Goal: Book appointment/travel/reservation

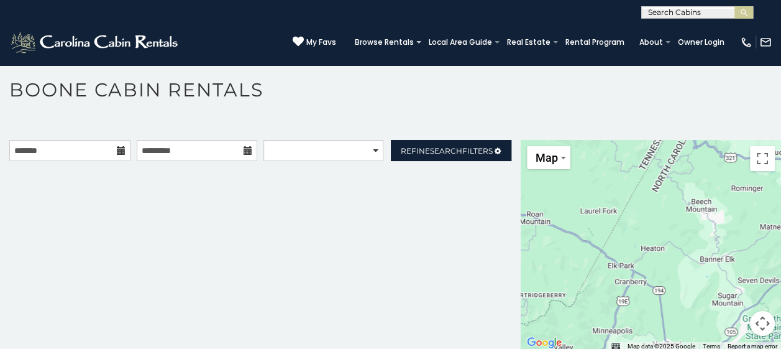
scroll to position [6, 0]
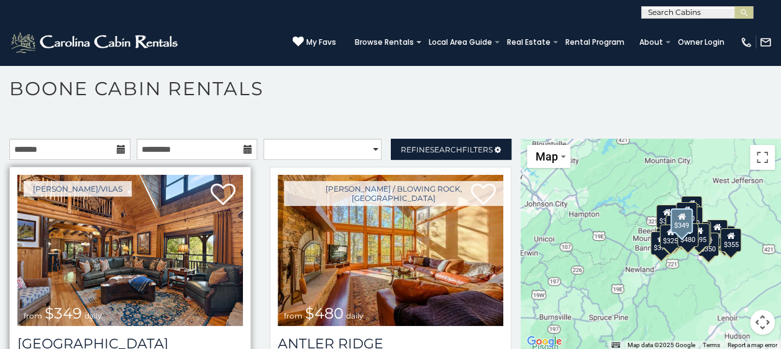
click at [108, 283] on img at bounding box center [130, 250] width 226 height 151
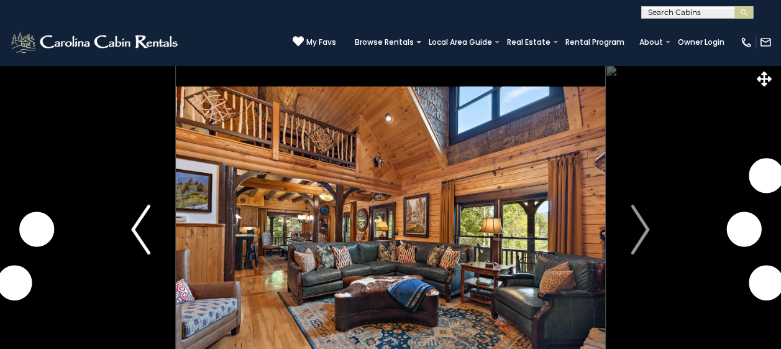
click at [139, 230] on img "Previous" at bounding box center [140, 230] width 19 height 50
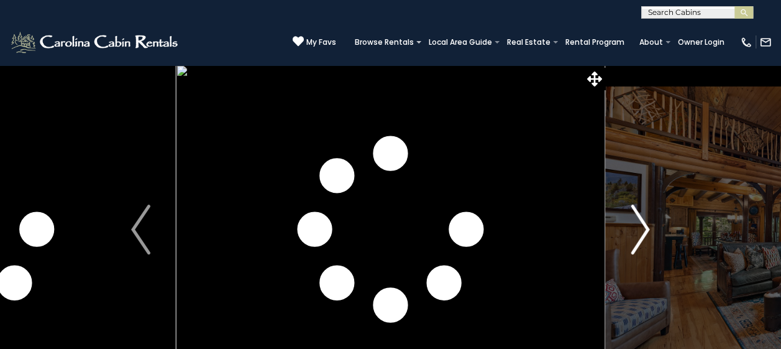
click at [644, 230] on img "Next" at bounding box center [640, 230] width 19 height 50
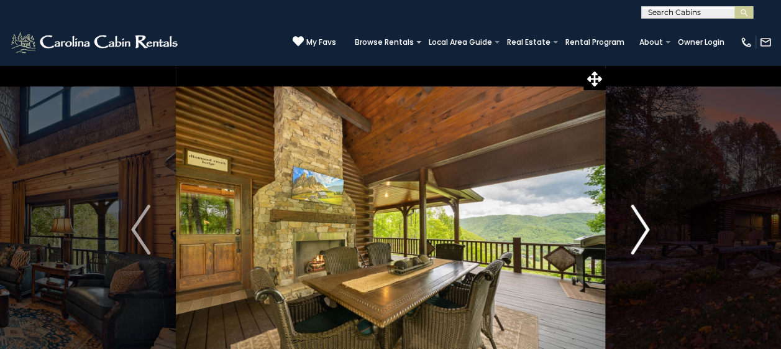
click at [647, 228] on img "Next" at bounding box center [640, 230] width 19 height 50
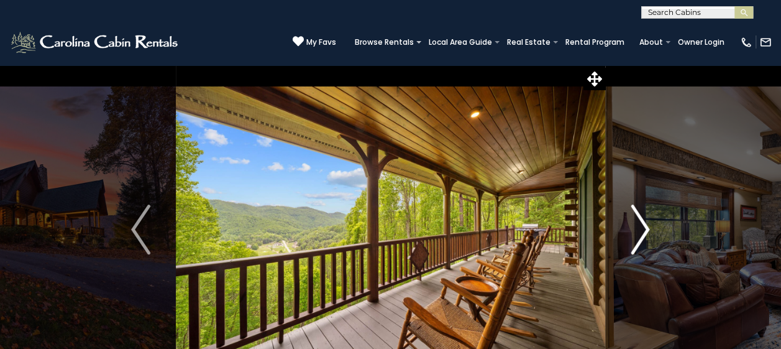
click at [647, 228] on img "Next" at bounding box center [640, 230] width 19 height 50
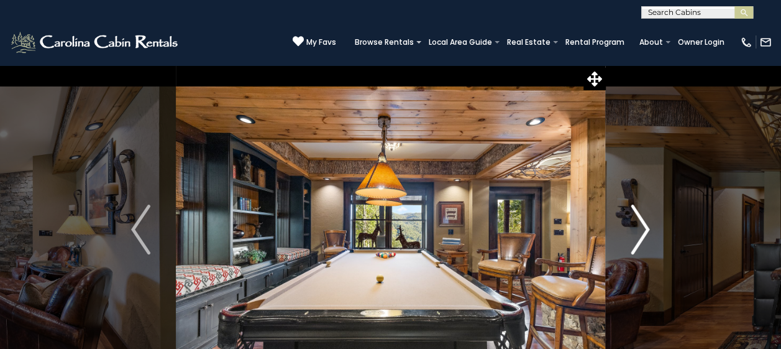
click at [647, 228] on img "Next" at bounding box center [640, 230] width 19 height 50
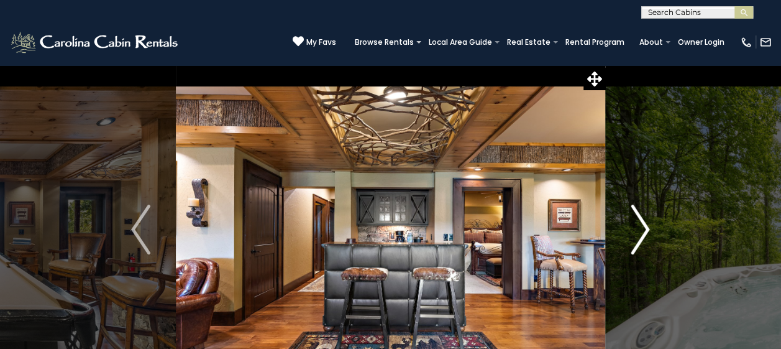
click at [647, 228] on img "Next" at bounding box center [640, 230] width 19 height 50
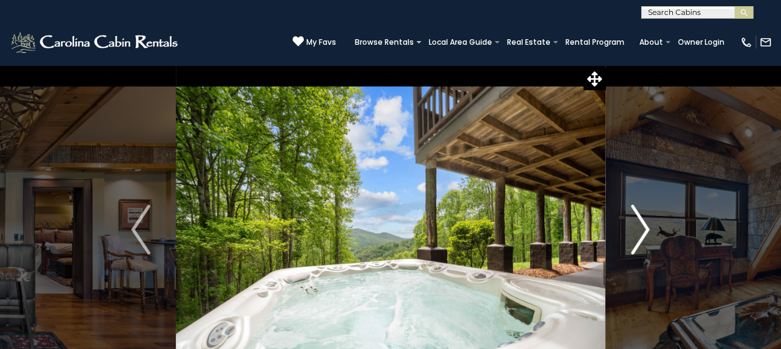
click at [647, 228] on img "Next" at bounding box center [640, 230] width 19 height 50
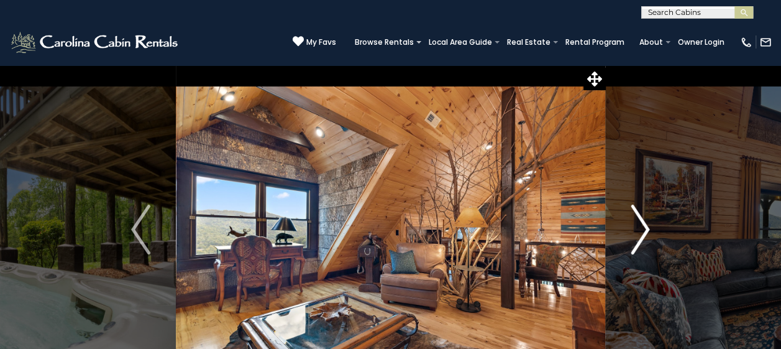
click at [647, 228] on img "Next" at bounding box center [640, 230] width 19 height 50
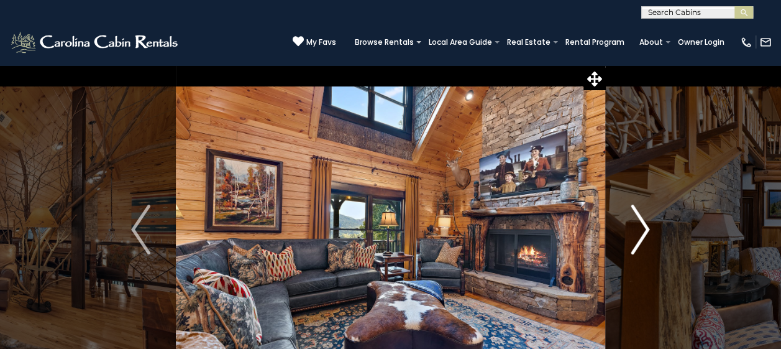
click at [647, 228] on img "Next" at bounding box center [640, 230] width 19 height 50
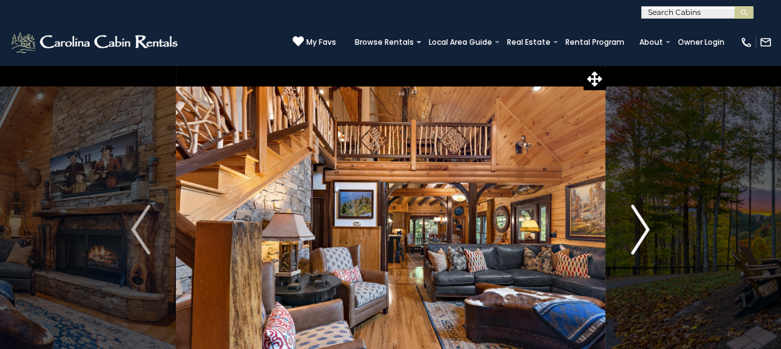
click at [647, 228] on img "Next" at bounding box center [640, 230] width 19 height 50
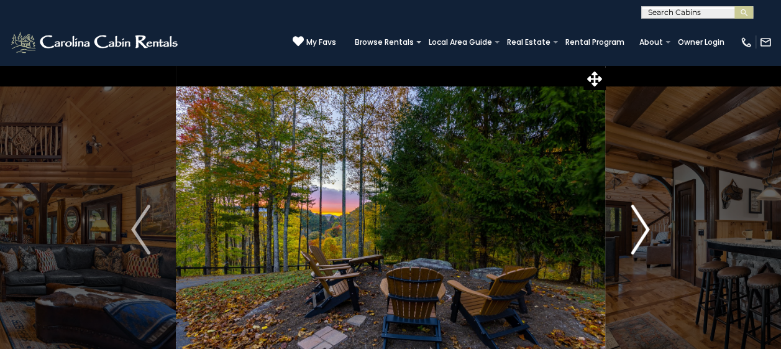
click at [647, 228] on img "Next" at bounding box center [640, 230] width 19 height 50
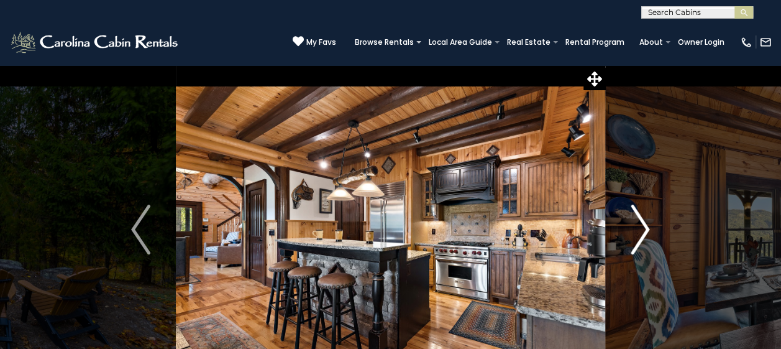
click at [647, 228] on img "Next" at bounding box center [640, 230] width 19 height 50
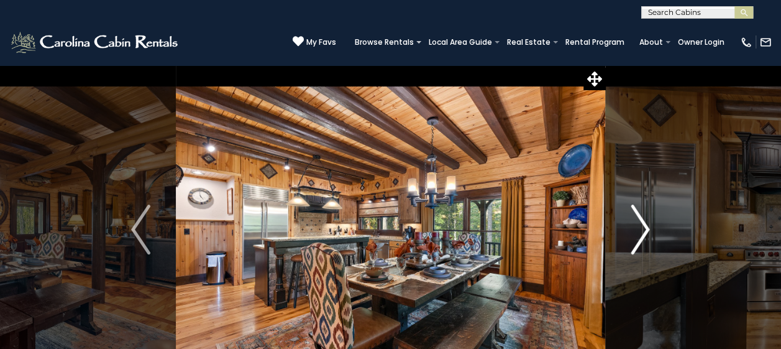
click at [641, 224] on img "Next" at bounding box center [640, 230] width 19 height 50
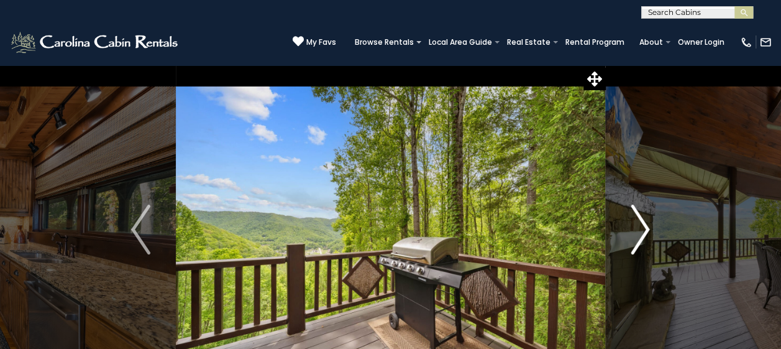
click at [641, 224] on img "Next" at bounding box center [640, 230] width 19 height 50
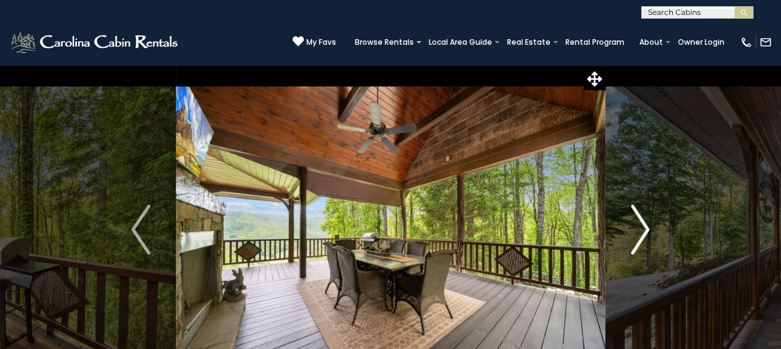
click at [641, 224] on img "Next" at bounding box center [640, 230] width 19 height 50
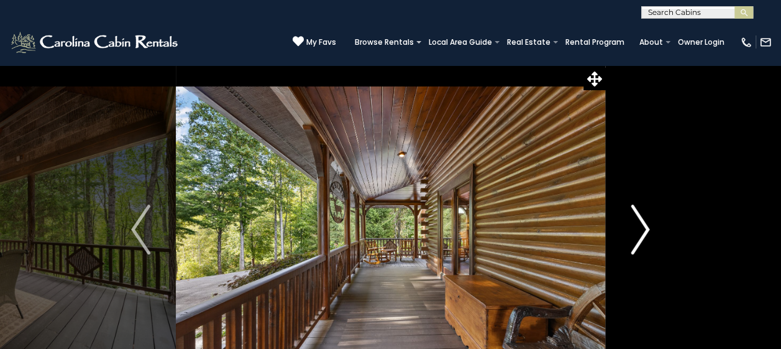
click at [641, 224] on img "Next" at bounding box center [640, 230] width 19 height 50
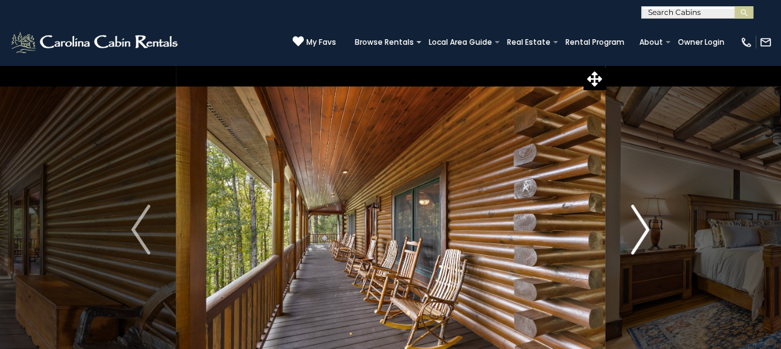
click at [641, 224] on img "Next" at bounding box center [640, 230] width 19 height 50
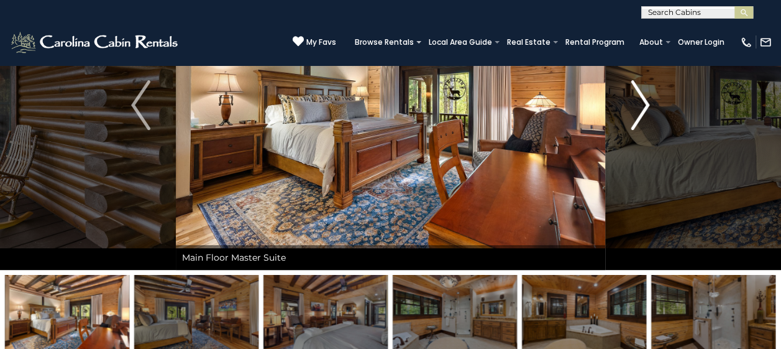
scroll to position [62, 0]
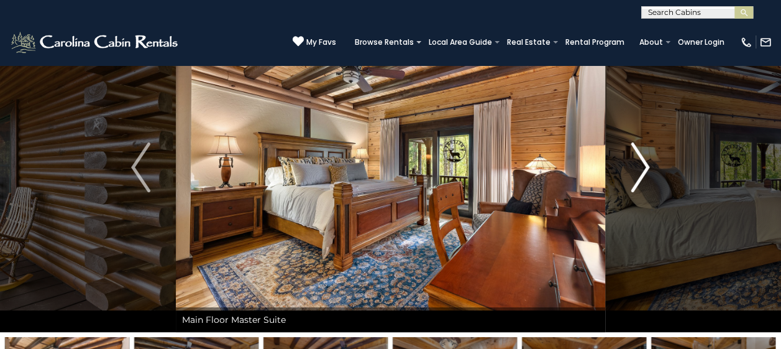
click at [645, 167] on img "Next" at bounding box center [640, 167] width 19 height 50
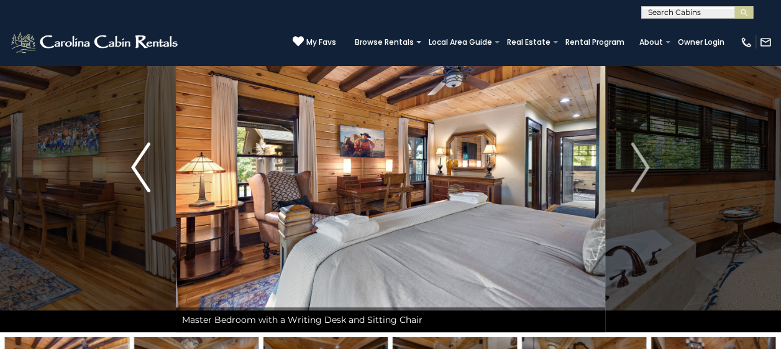
click at [141, 163] on img "Previous" at bounding box center [140, 167] width 19 height 50
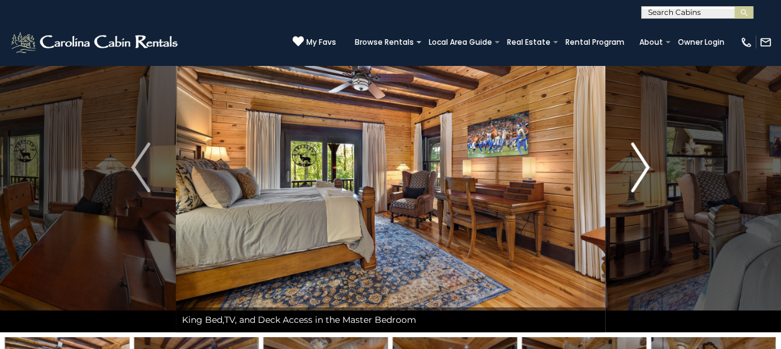
click at [644, 167] on img "Next" at bounding box center [640, 167] width 19 height 50
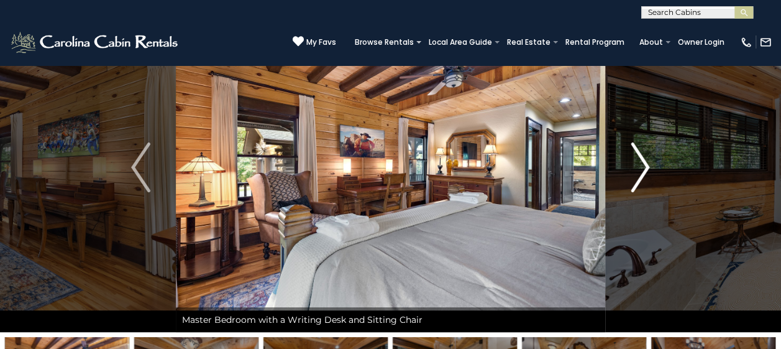
click at [644, 167] on img "Next" at bounding box center [640, 167] width 19 height 50
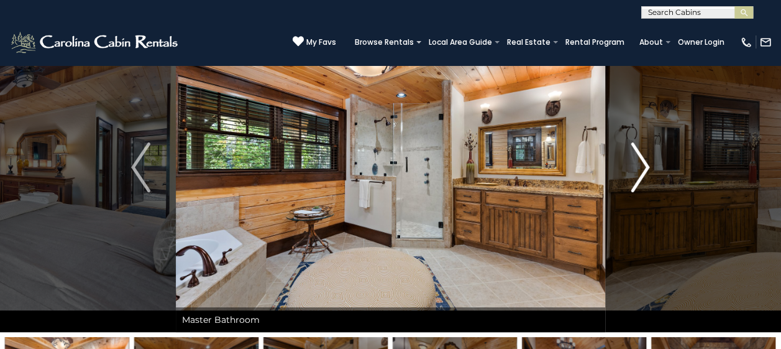
click at [644, 167] on img "Next" at bounding box center [640, 167] width 19 height 50
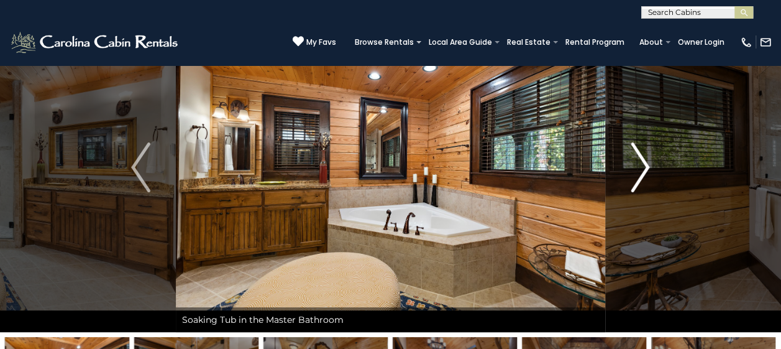
click at [644, 167] on img "Next" at bounding box center [640, 167] width 19 height 50
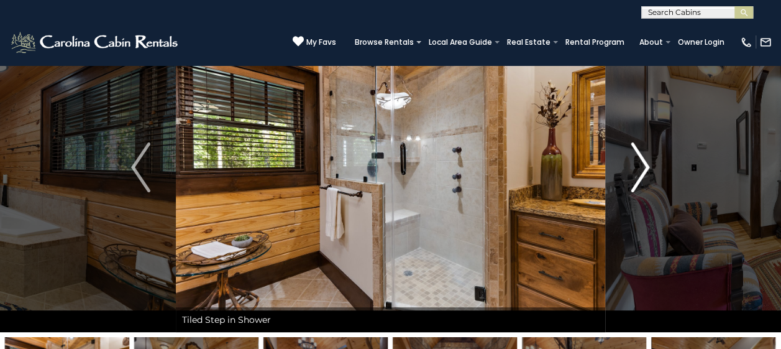
click at [644, 167] on img "Next" at bounding box center [640, 167] width 19 height 50
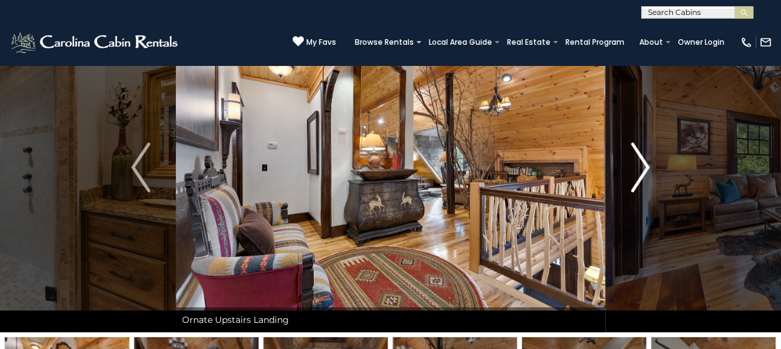
click at [644, 167] on img "Next" at bounding box center [640, 167] width 19 height 50
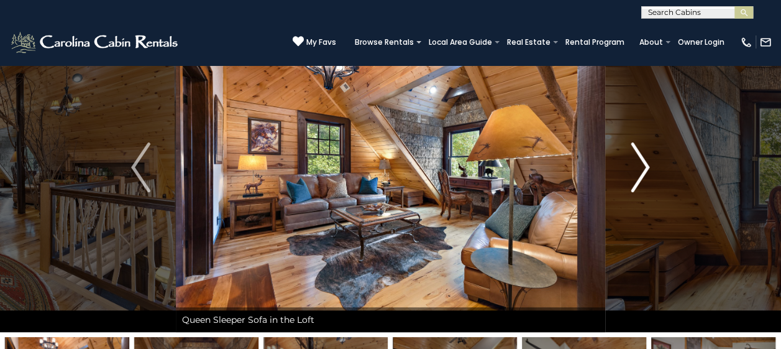
click at [644, 167] on img "Next" at bounding box center [640, 167] width 19 height 50
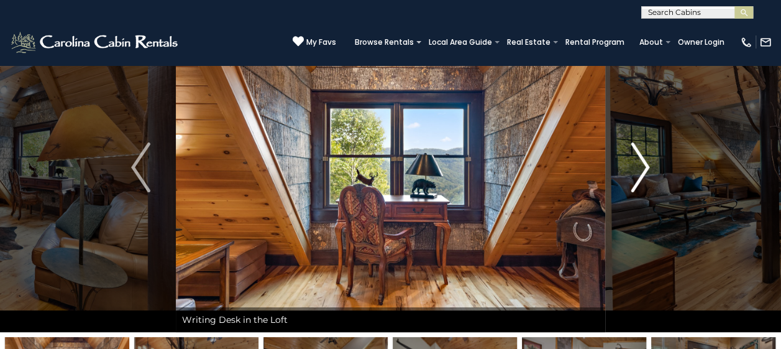
click at [644, 167] on img "Next" at bounding box center [640, 167] width 19 height 50
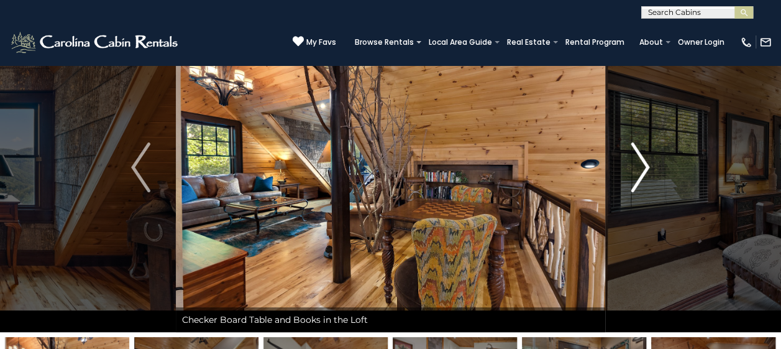
click at [644, 167] on img "Next" at bounding box center [640, 167] width 19 height 50
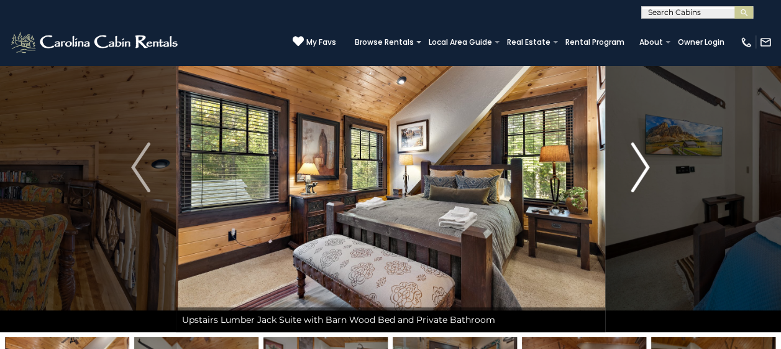
click at [644, 167] on img "Next" at bounding box center [640, 167] width 19 height 50
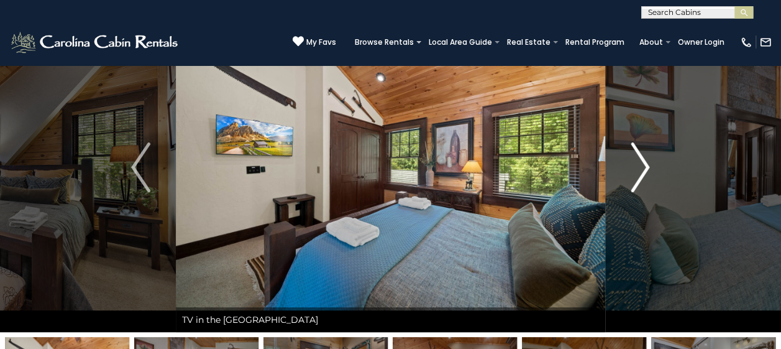
click at [644, 167] on img "Next" at bounding box center [640, 167] width 19 height 50
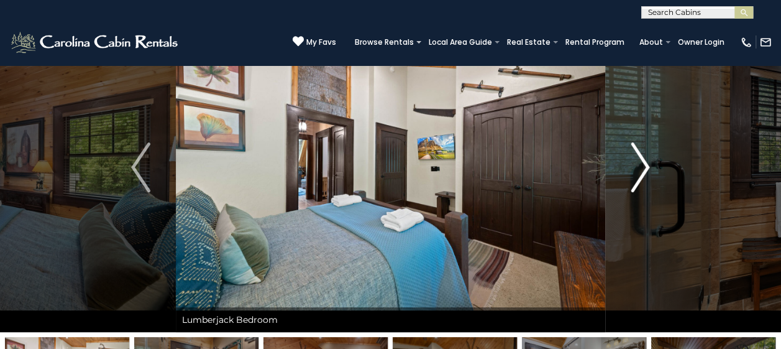
click at [644, 167] on img "Next" at bounding box center [640, 167] width 19 height 50
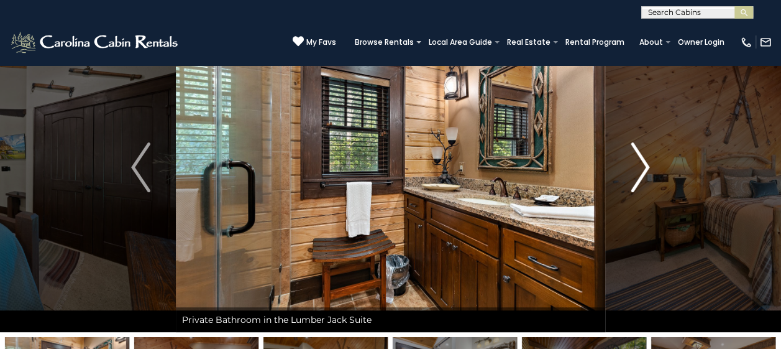
click at [644, 167] on img "Next" at bounding box center [640, 167] width 19 height 50
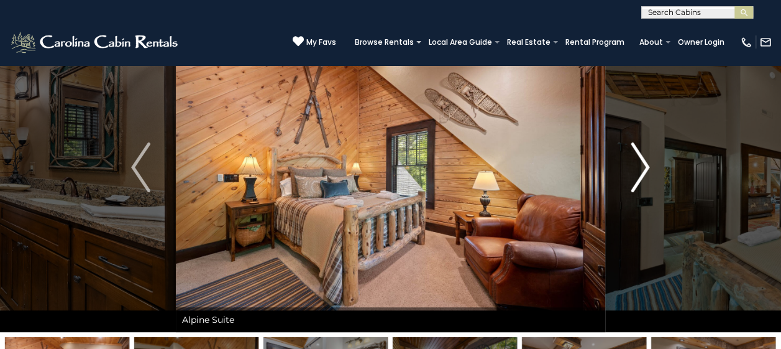
click at [644, 167] on img "Next" at bounding box center [640, 167] width 19 height 50
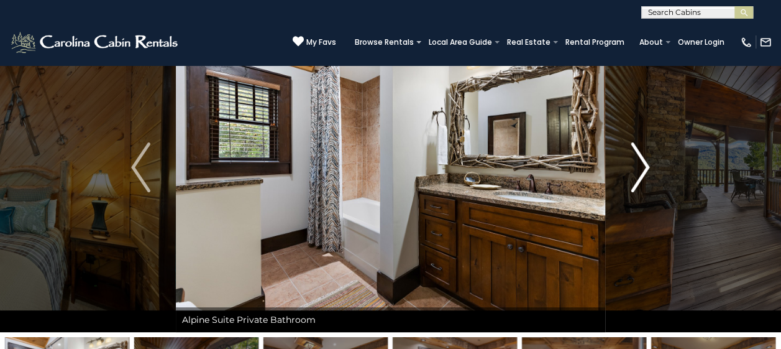
click at [644, 167] on img "Next" at bounding box center [640, 167] width 19 height 50
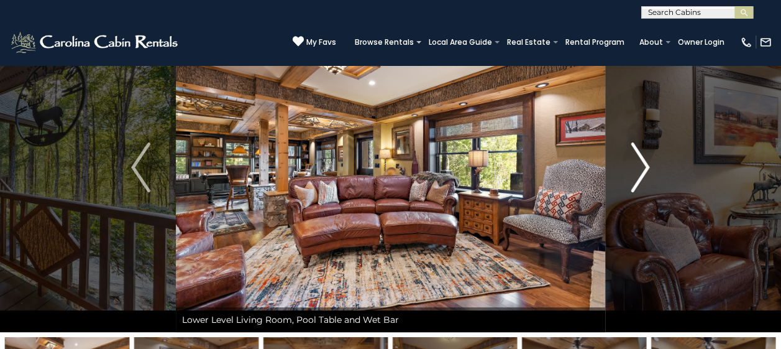
click at [644, 167] on img "Next" at bounding box center [640, 167] width 19 height 50
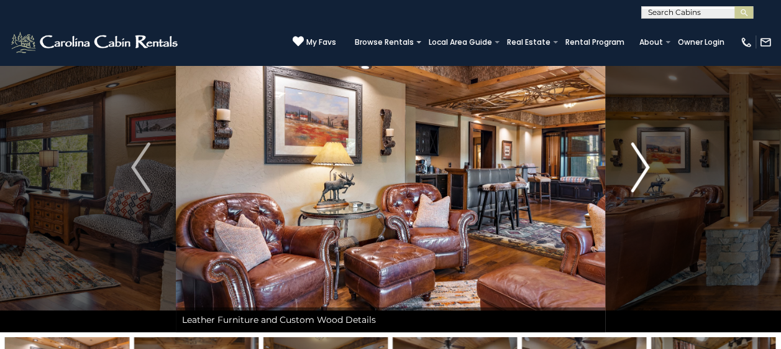
click at [644, 167] on img "Next" at bounding box center [640, 167] width 19 height 50
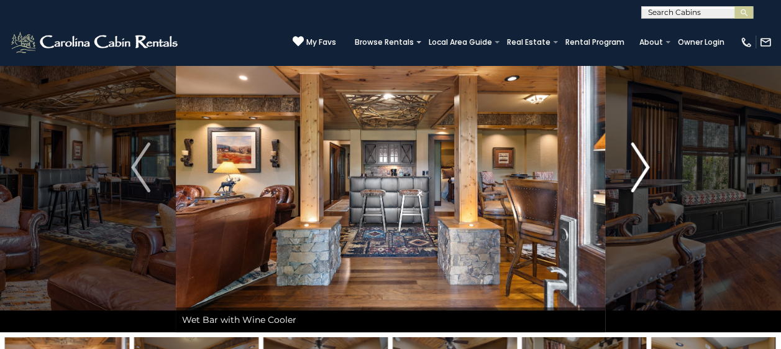
click at [644, 167] on img "Next" at bounding box center [640, 167] width 19 height 50
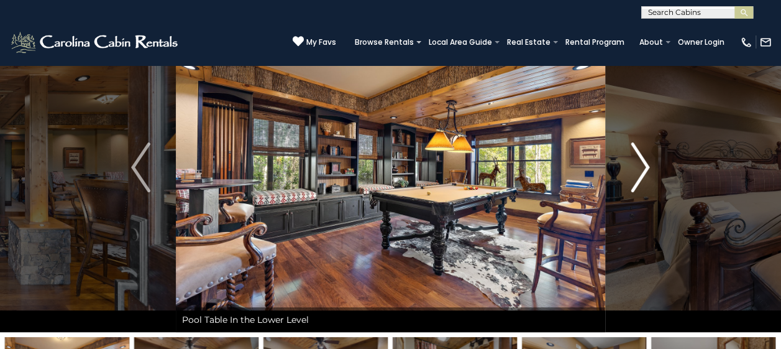
click at [644, 167] on img "Next" at bounding box center [640, 167] width 19 height 50
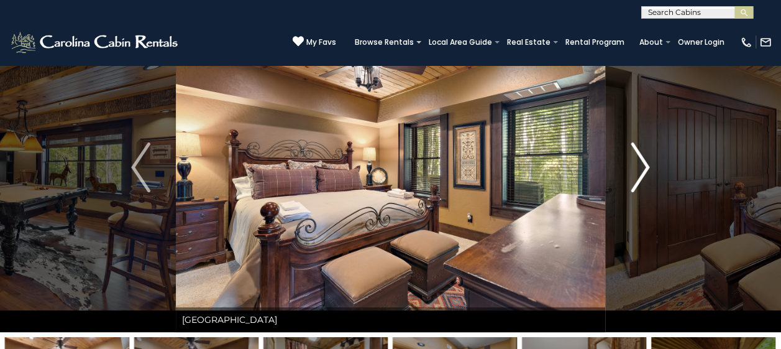
click at [644, 167] on img "Next" at bounding box center [640, 167] width 19 height 50
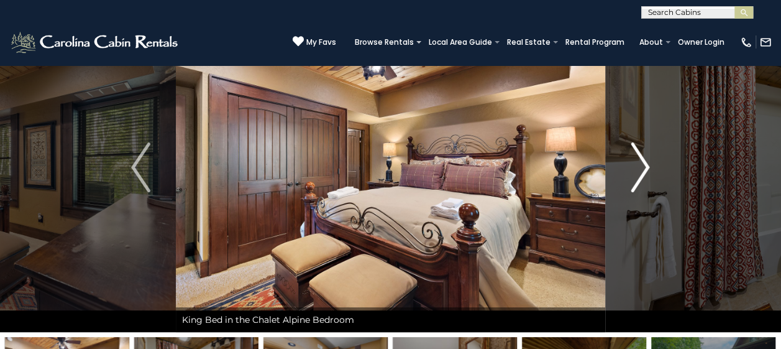
click at [644, 167] on img "Next" at bounding box center [640, 167] width 19 height 50
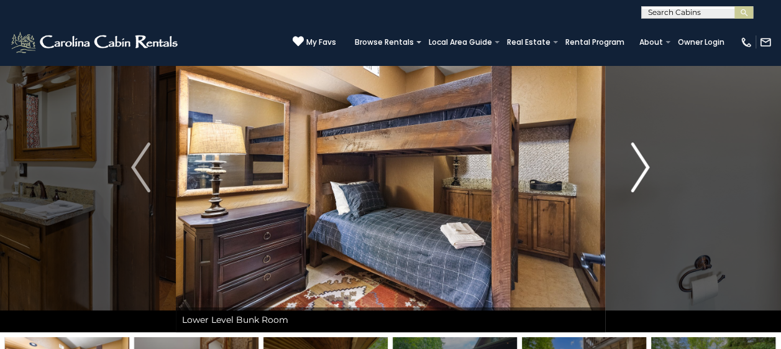
click at [644, 167] on img "Next" at bounding box center [640, 167] width 19 height 50
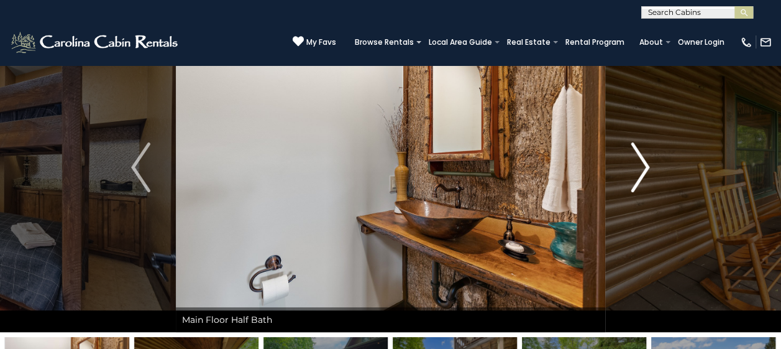
click at [644, 167] on img "Next" at bounding box center [640, 167] width 19 height 50
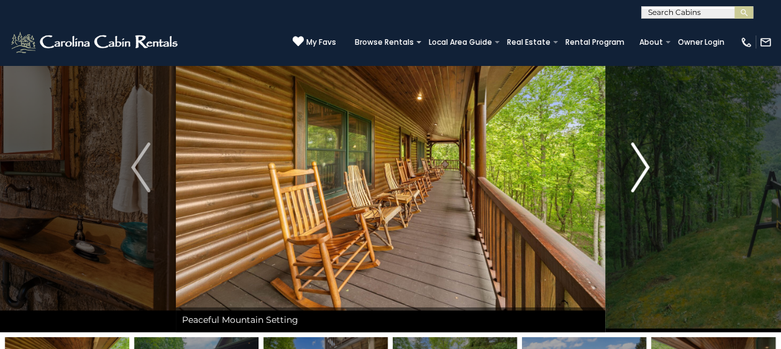
click at [644, 167] on img "Next" at bounding box center [640, 167] width 19 height 50
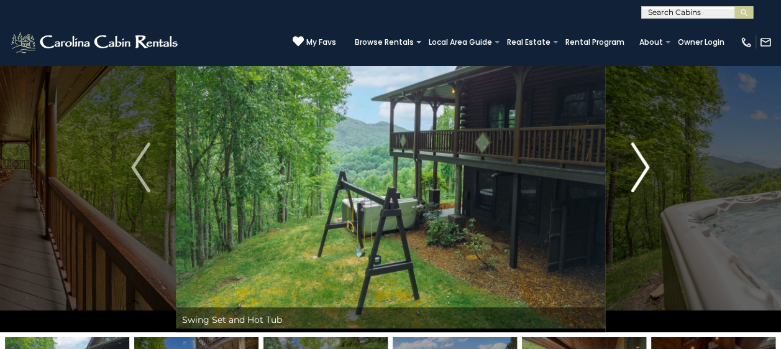
click at [644, 167] on img "Next" at bounding box center [640, 167] width 19 height 50
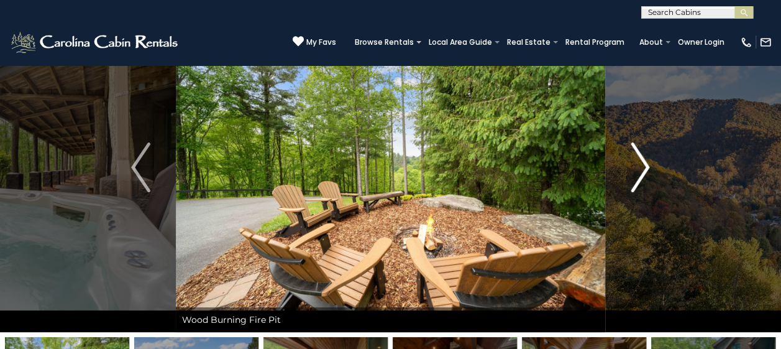
click at [644, 167] on img "Next" at bounding box center [640, 167] width 19 height 50
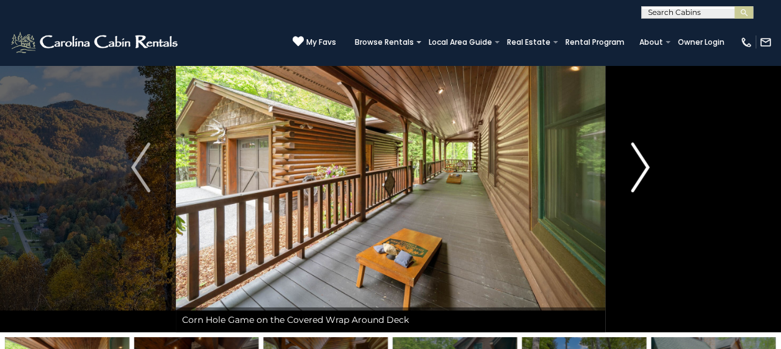
click at [644, 167] on img "Next" at bounding box center [640, 167] width 19 height 50
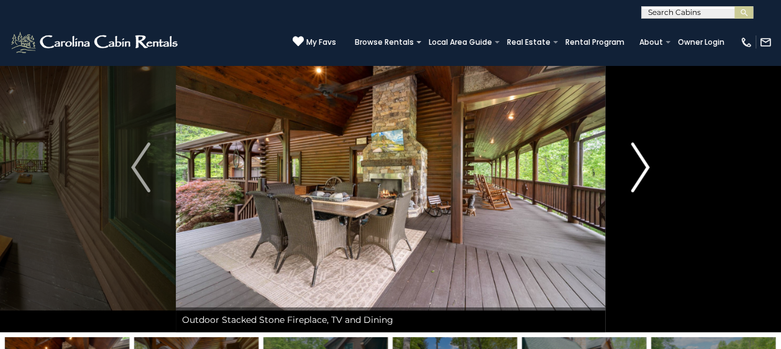
click at [644, 167] on img "Next" at bounding box center [640, 167] width 19 height 50
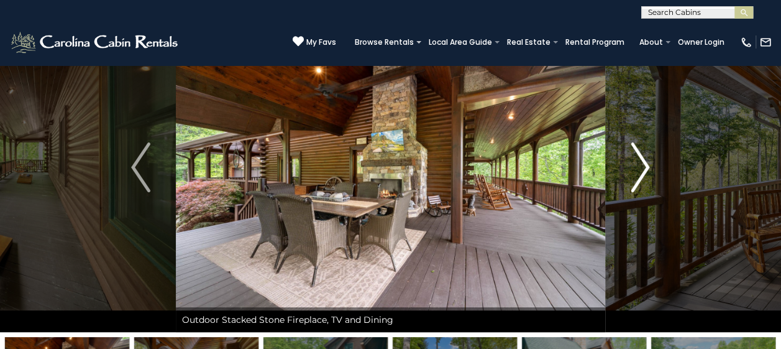
click at [644, 167] on img "Next" at bounding box center [640, 167] width 19 height 50
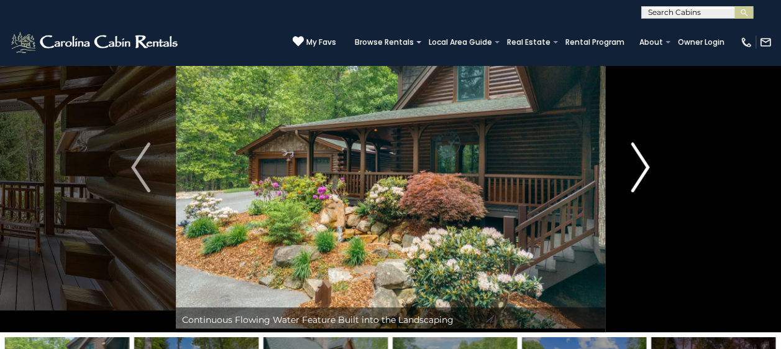
click at [644, 167] on img "Next" at bounding box center [640, 167] width 19 height 50
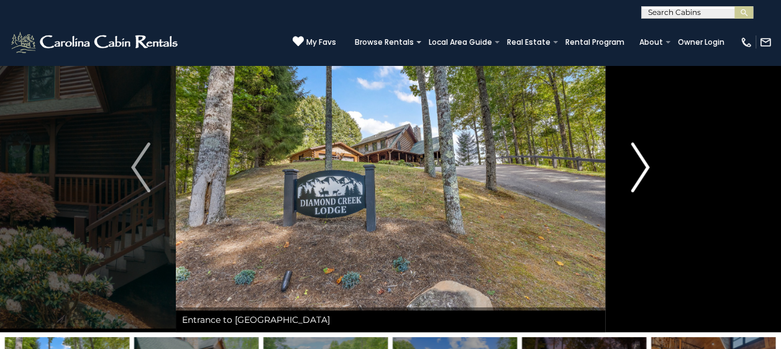
click at [644, 167] on img "Next" at bounding box center [640, 167] width 19 height 50
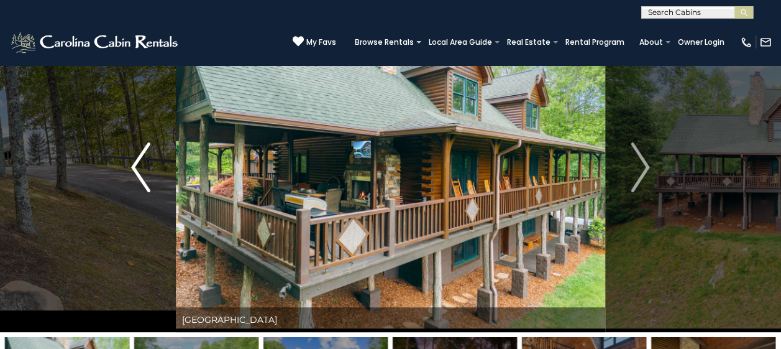
click at [132, 165] on img "Previous" at bounding box center [140, 167] width 19 height 50
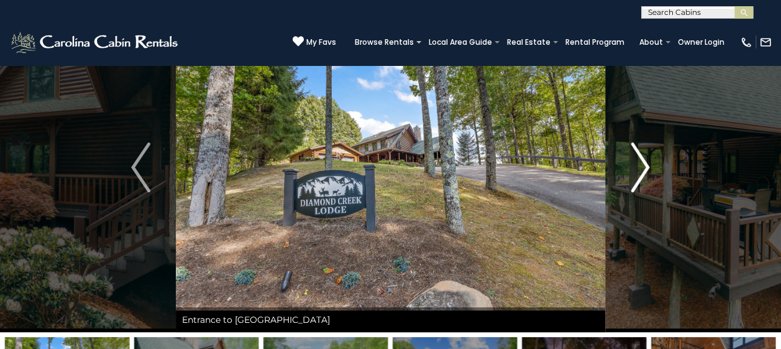
click at [645, 166] on img "Next" at bounding box center [640, 167] width 19 height 50
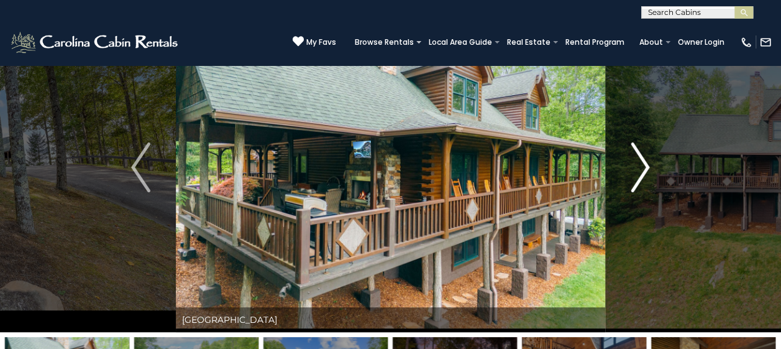
click at [645, 166] on img "Next" at bounding box center [640, 167] width 19 height 50
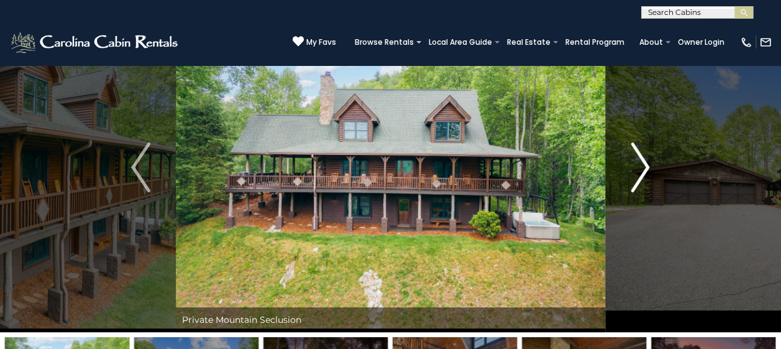
click at [645, 166] on img "Next" at bounding box center [640, 167] width 19 height 50
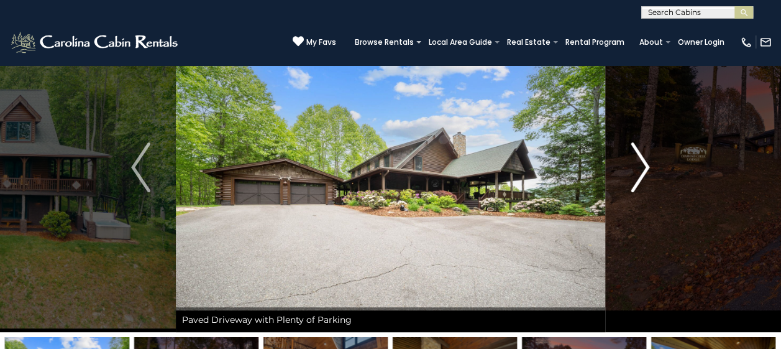
click at [645, 166] on img "Next" at bounding box center [640, 167] width 19 height 50
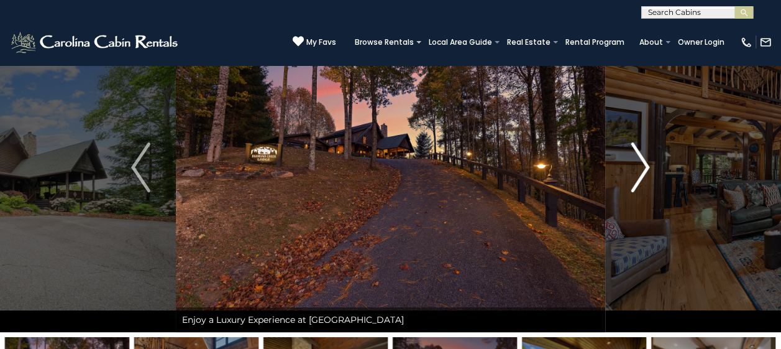
click at [645, 166] on img "Next" at bounding box center [640, 167] width 19 height 50
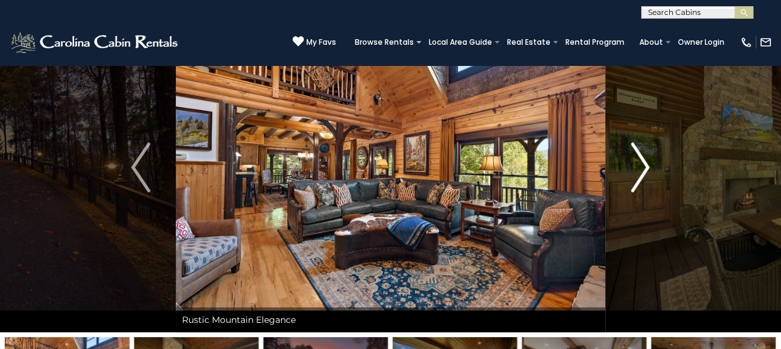
click at [645, 166] on img "Next" at bounding box center [640, 167] width 19 height 50
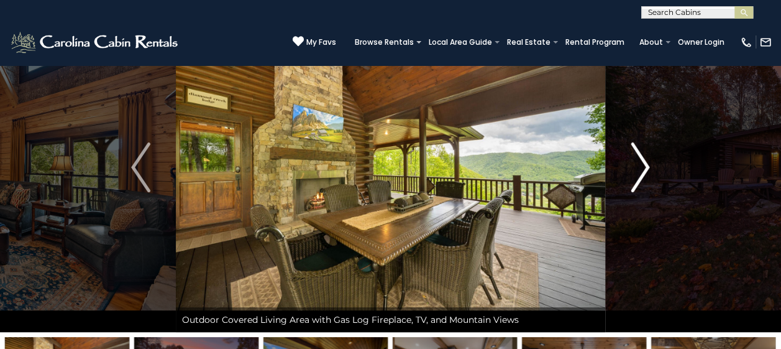
click at [645, 166] on img "Next" at bounding box center [640, 167] width 19 height 50
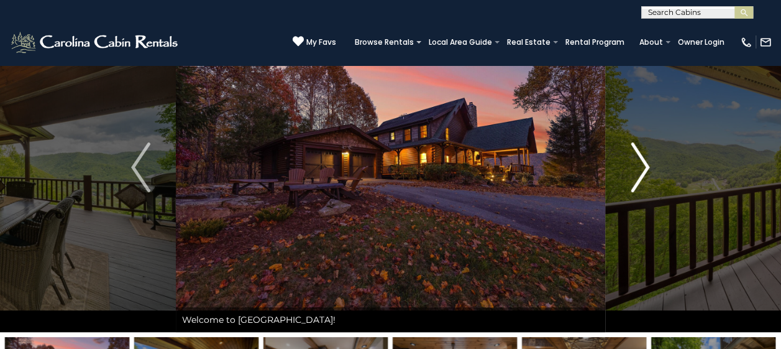
click at [645, 166] on img "Next" at bounding box center [640, 167] width 19 height 50
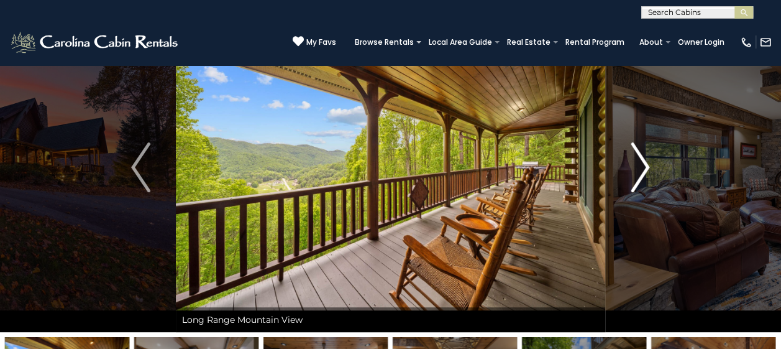
click at [645, 166] on img "Next" at bounding box center [640, 167] width 19 height 50
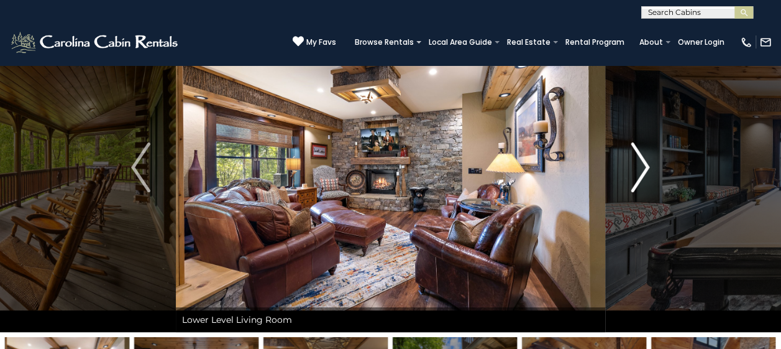
click at [645, 166] on img "Next" at bounding box center [640, 167] width 19 height 50
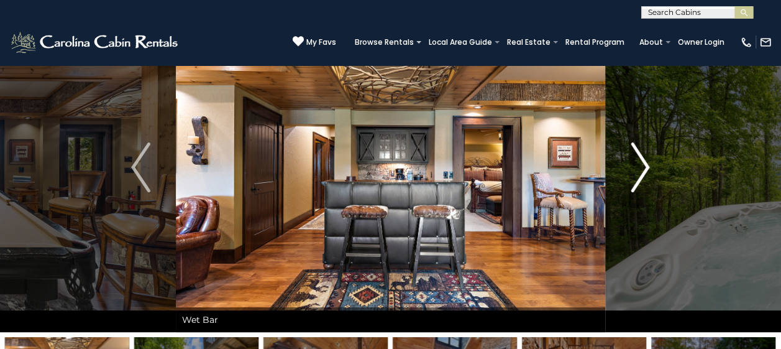
click at [645, 166] on img "Next" at bounding box center [640, 167] width 19 height 50
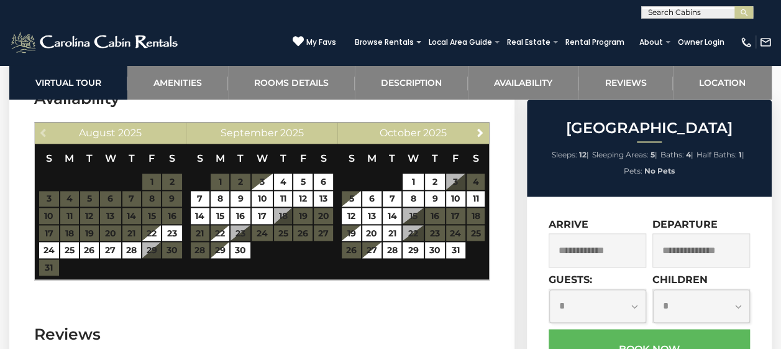
scroll to position [2984, 0]
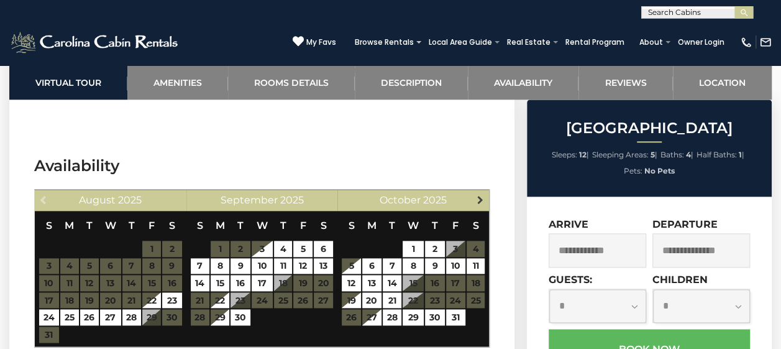
click at [479, 195] on span "Next" at bounding box center [480, 200] width 10 height 10
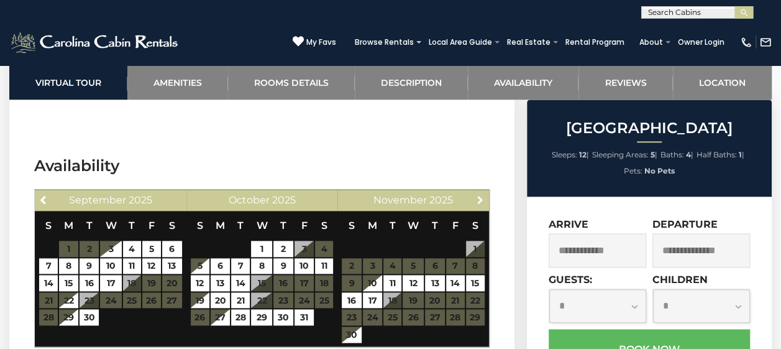
click at [479, 195] on span "Next" at bounding box center [480, 200] width 10 height 10
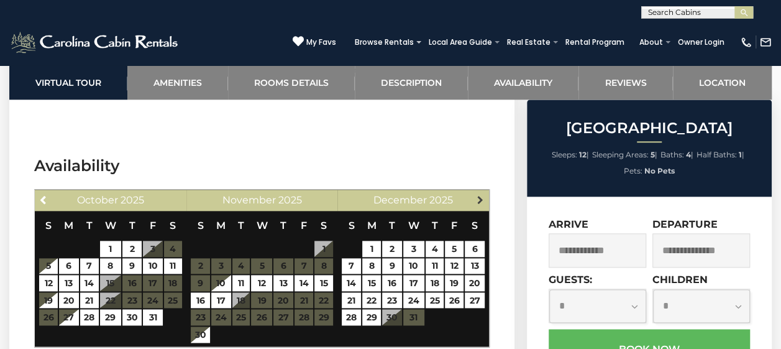
click at [479, 195] on span "Next" at bounding box center [480, 200] width 10 height 10
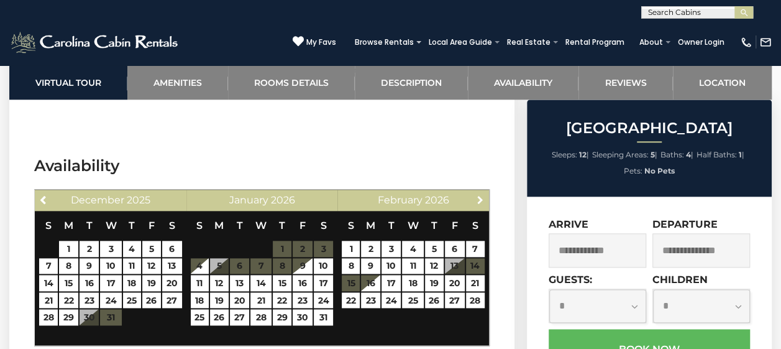
click at [479, 195] on span "Next" at bounding box center [480, 200] width 10 height 10
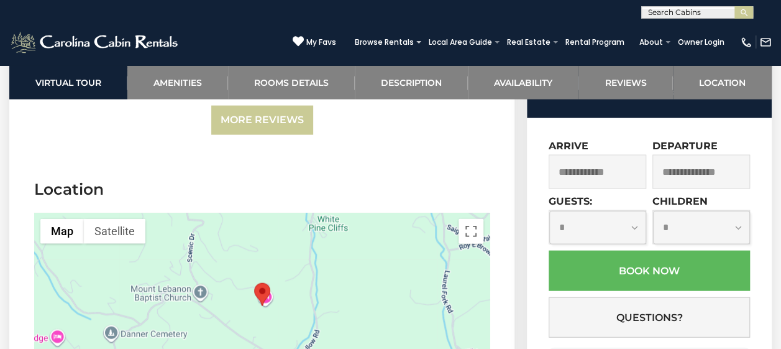
scroll to position [3677, 0]
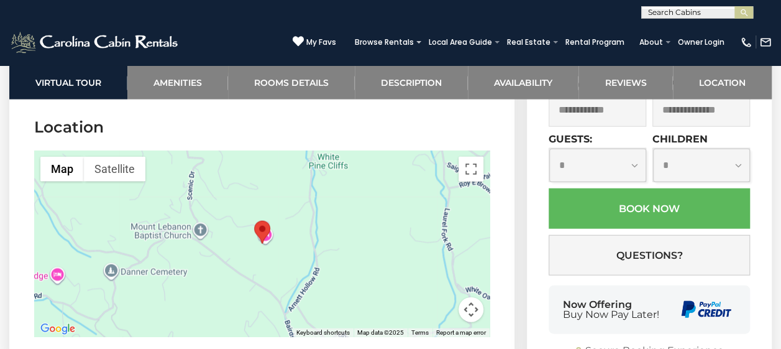
click at [269, 221] on img "Diamond Creek Lodge" at bounding box center [262, 232] width 16 height 23
click at [474, 297] on button "Map camera controls" at bounding box center [471, 309] width 25 height 25
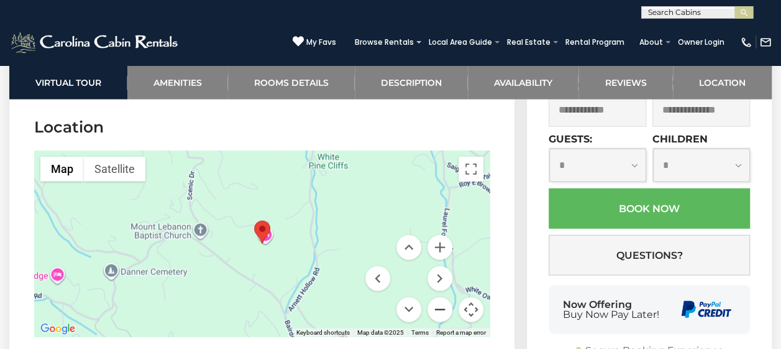
click at [438, 297] on button "Zoom out" at bounding box center [440, 309] width 25 height 25
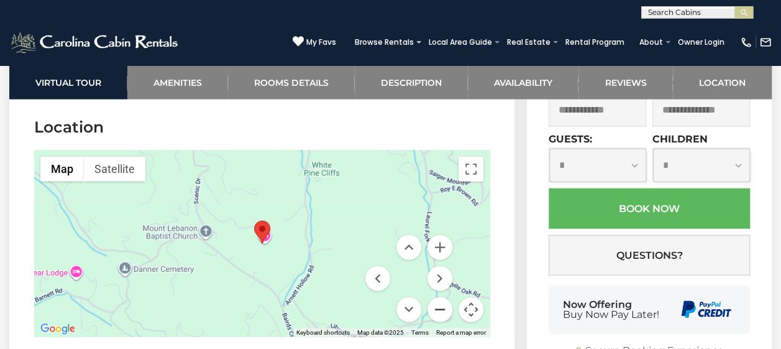
click at [438, 297] on button "Zoom out" at bounding box center [440, 309] width 25 height 25
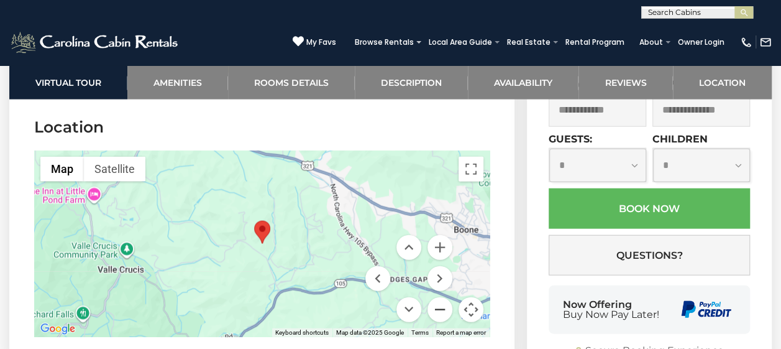
click at [441, 297] on button "Zoom out" at bounding box center [440, 309] width 25 height 25
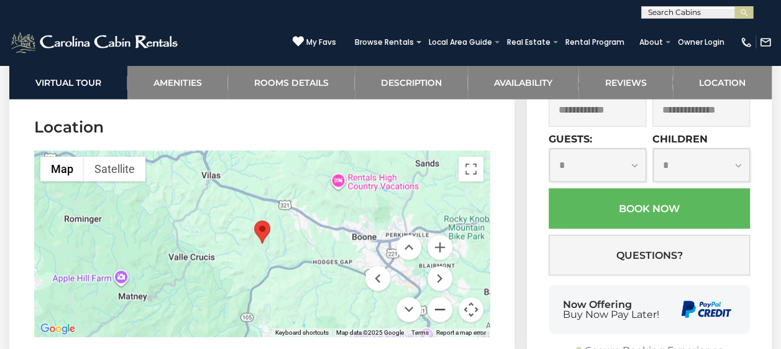
click at [441, 297] on button "Zoom out" at bounding box center [440, 309] width 25 height 25
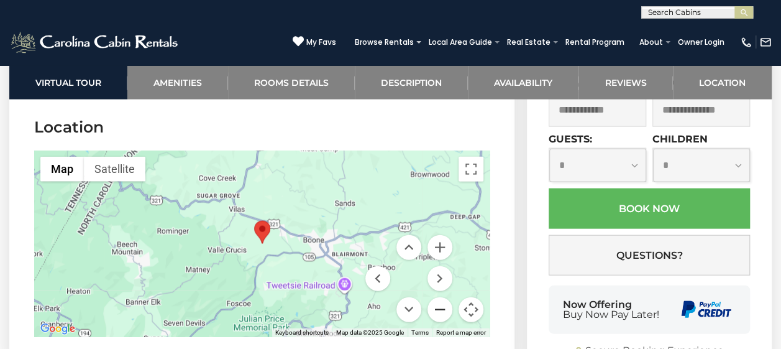
click at [441, 297] on button "Zoom out" at bounding box center [440, 309] width 25 height 25
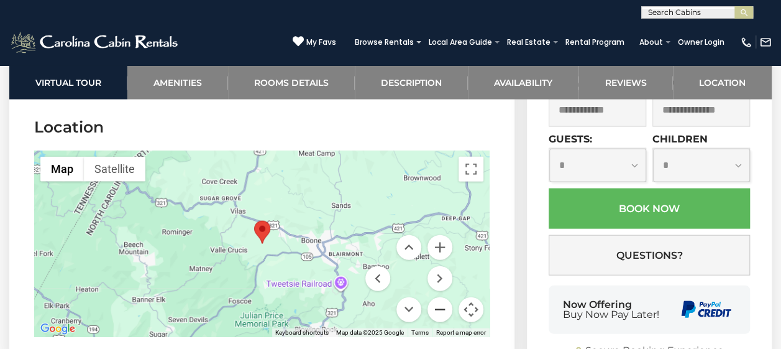
click at [441, 297] on button "Zoom out" at bounding box center [440, 309] width 25 height 25
